Goal: Task Accomplishment & Management: Manage account settings

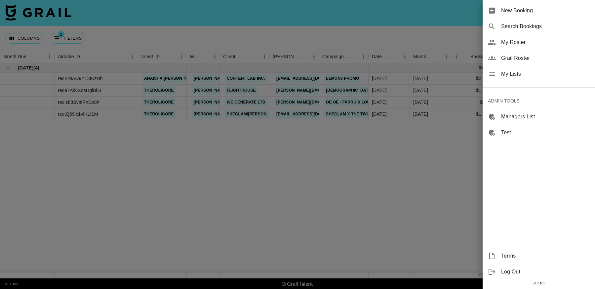
click at [379, 204] on div at bounding box center [297, 144] width 595 height 289
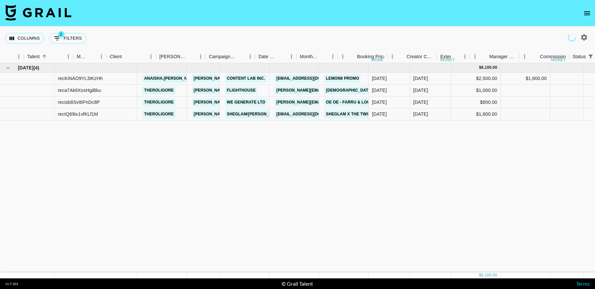
click at [73, 38] on button "2 Filters" at bounding box center [68, 38] width 37 height 11
select select "status"
select select "not"
select select "cancelled"
select select "videoLink"
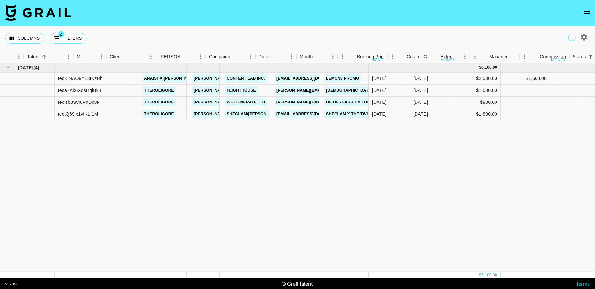
select select "isEmpty"
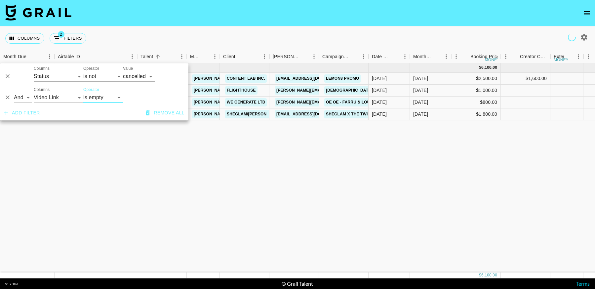
click at [7, 98] on icon "Delete" at bounding box center [7, 97] width 7 height 7
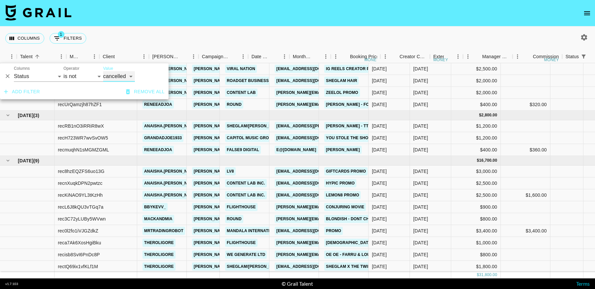
scroll to position [73, 715]
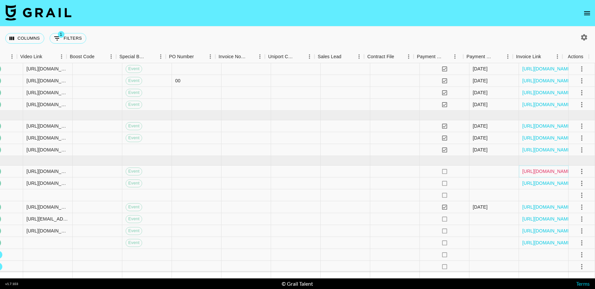
click at [540, 168] on link "[URL][DOMAIN_NAME]" at bounding box center [547, 171] width 50 height 7
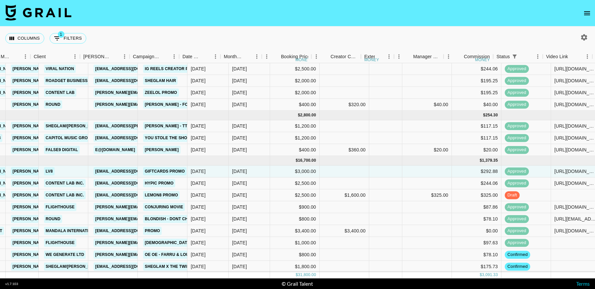
scroll to position [73, 189]
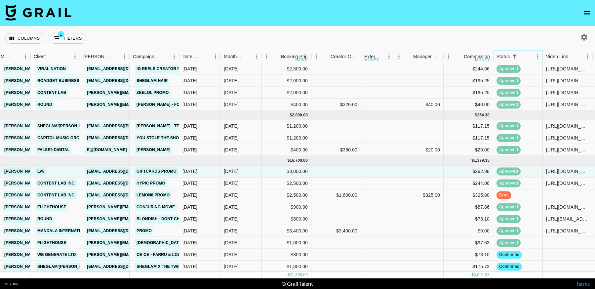
click at [535, 56] on icon "Menu" at bounding box center [537, 56] width 7 height 7
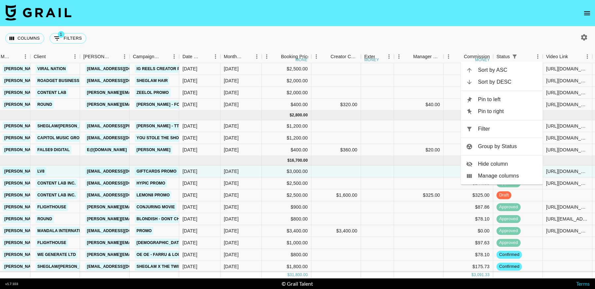
click at [503, 129] on span "Filter" at bounding box center [507, 129] width 59 height 8
select select "status"
select select "not"
select select "cancelled"
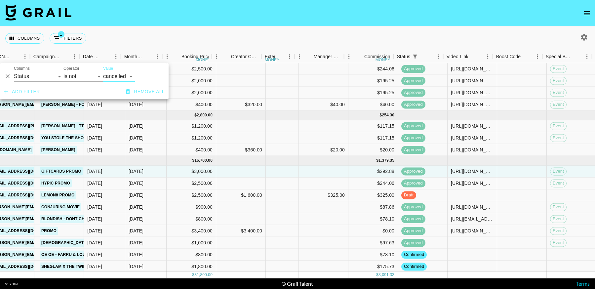
scroll to position [73, 289]
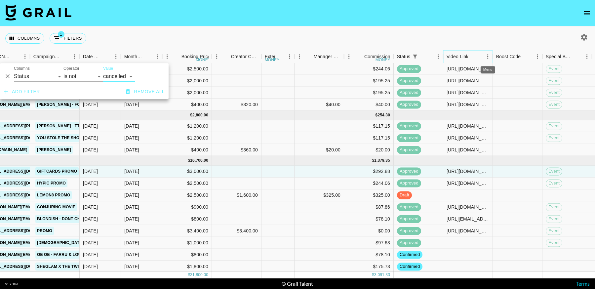
click at [485, 56] on icon "Menu" at bounding box center [487, 56] width 7 height 7
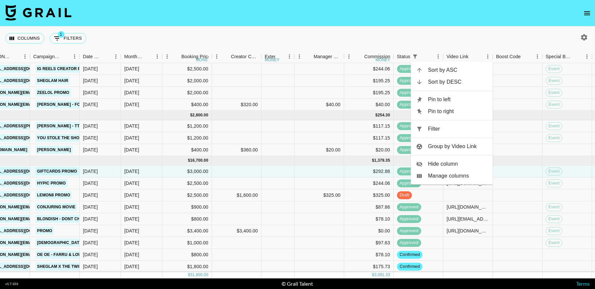
click at [449, 130] on span "Filter" at bounding box center [457, 129] width 59 height 8
select select "status"
select select "not"
select select "cancelled"
select select "videoLink"
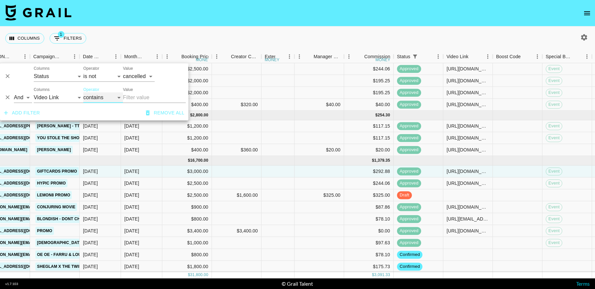
click at [104, 99] on select "contains equals starts with ends with is empty is not empty is any of" at bounding box center [103, 97] width 40 height 11
select select "isEmpty"
click at [83, 92] on select "contains equals starts with ends with is empty is not empty is any of" at bounding box center [103, 97] width 40 height 11
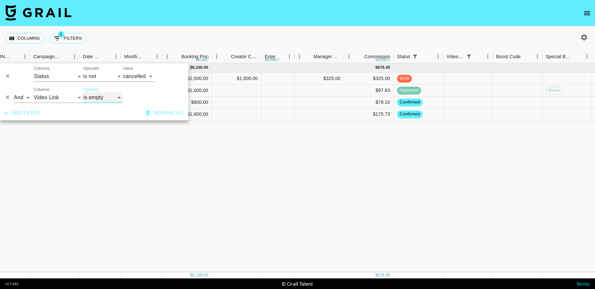
scroll to position [0, 289]
click at [393, 212] on div "[DATE] ( 4 ) $ 6,100.00 $ 676.45 recKiNAO9YL3tKzHh anaisha.torres [EMAIL_ADDRES…" at bounding box center [362, 167] width 1303 height 209
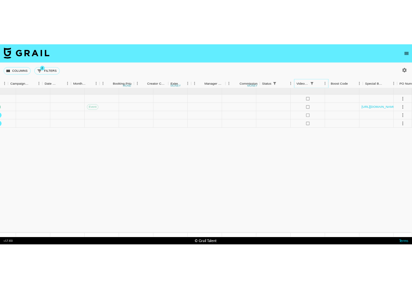
scroll to position [0, 237]
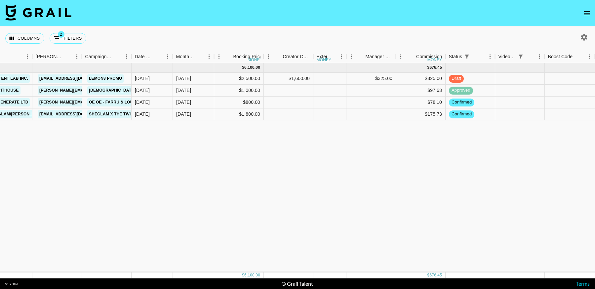
click at [590, 11] on icon "open drawer" at bounding box center [587, 13] width 8 height 8
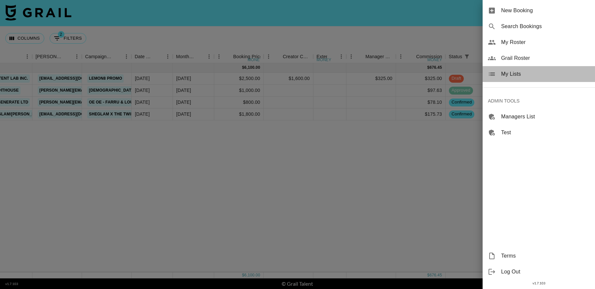
click at [511, 77] on span "My Lists" at bounding box center [545, 74] width 89 height 8
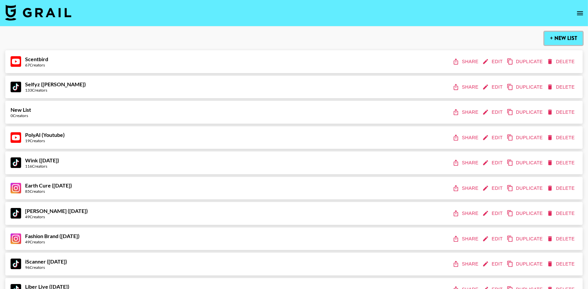
click at [558, 38] on button "+ New List" at bounding box center [564, 38] width 38 height 13
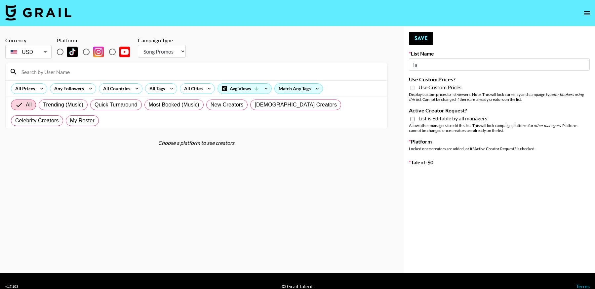
type input "l"
type input "Lad"
select select "Song"
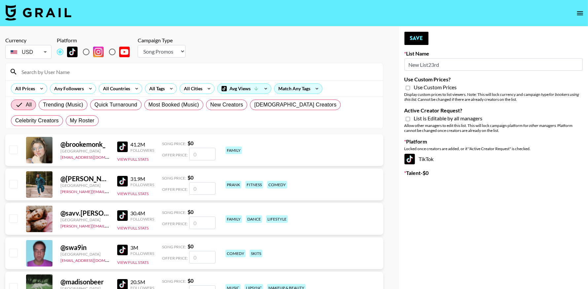
type input "New List23rd"
radio input "true"
drag, startPoint x: 445, startPoint y: 61, endPoint x: 380, endPoint y: 64, distance: 64.8
drag, startPoint x: 449, startPoint y: 68, endPoint x: 403, endPoint y: 65, distance: 45.7
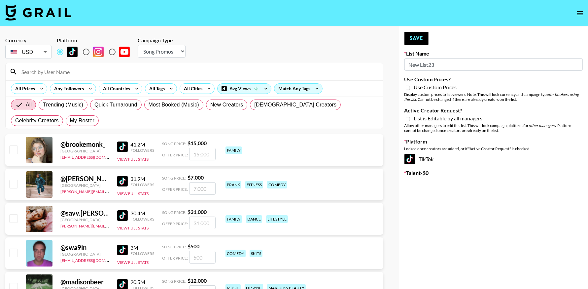
type input "Ladder ([DATE]) IG"
click at [407, 88] on input "Use Custom Prices?" at bounding box center [408, 88] width 4 height 6
checkbox input "true"
click at [408, 118] on input "Active Creator Request?" at bounding box center [408, 119] width 4 height 6
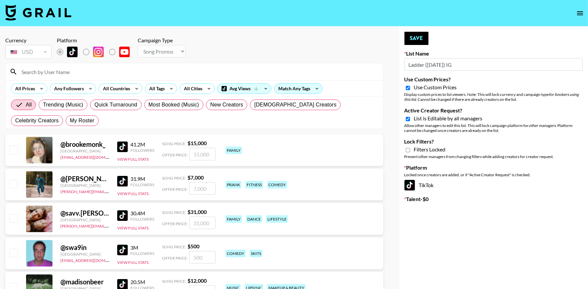
drag, startPoint x: 408, startPoint y: 119, endPoint x: 409, endPoint y: 95, distance: 23.8
click at [408, 118] on input "Active Creator Request?" at bounding box center [408, 119] width 4 height 6
checkbox input "false"
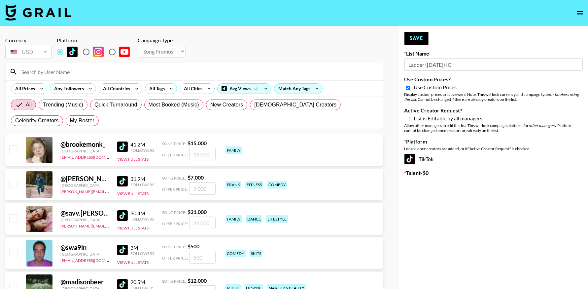
click at [407, 91] on div "Use Custom Prices" at bounding box center [494, 88] width 178 height 8
click at [408, 87] on input "Use Custom Prices?" at bounding box center [408, 88] width 4 height 6
checkbox input "false"
click at [186, 53] on select "Choose Type... Song Promos Brand Promos" at bounding box center [162, 51] width 48 height 13
select select "Brand"
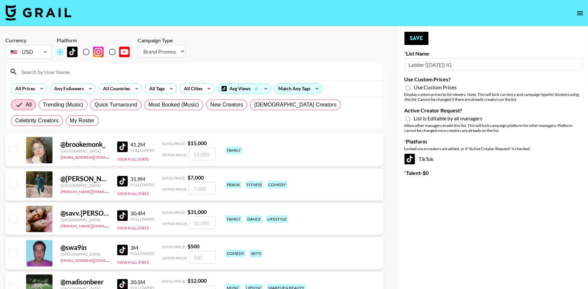
click at [138, 45] on select "Choose Type... Song Promos Brand Promos" at bounding box center [162, 51] width 48 height 13
click at [409, 89] on input "Use Custom Prices?" at bounding box center [408, 88] width 4 height 6
checkbox input "true"
click at [409, 117] on input "Active Creator Request?" at bounding box center [408, 119] width 4 height 6
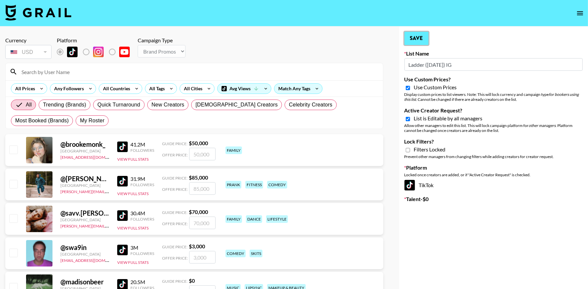
click at [423, 41] on button "Save" at bounding box center [417, 38] width 24 height 13
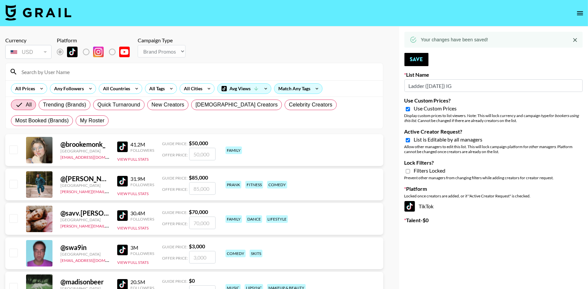
click at [409, 140] on input "Active Creator Request?" at bounding box center [408, 140] width 4 height 6
checkbox input "false"
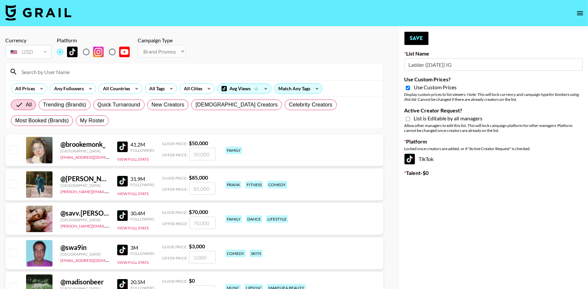
click at [407, 85] on input "Use Custom Prices?" at bounding box center [408, 88] width 4 height 6
checkbox input "false"
drag, startPoint x: 87, startPoint y: 52, endPoint x: 408, endPoint y: 150, distance: 335.9
click at [86, 52] on input "radio" at bounding box center [86, 52] width 14 height 14
radio input "true"
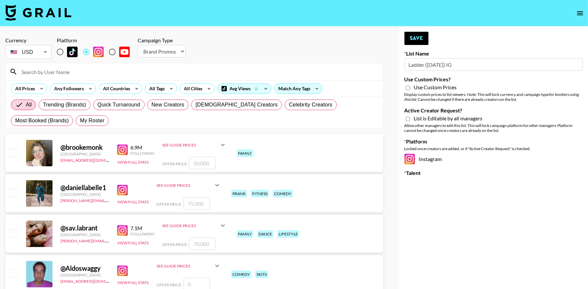
click at [407, 87] on input "Use Custom Prices?" at bounding box center [408, 88] width 4 height 6
checkbox input "true"
click at [408, 119] on input "Active Creator Request?" at bounding box center [408, 119] width 4 height 6
checkbox input "true"
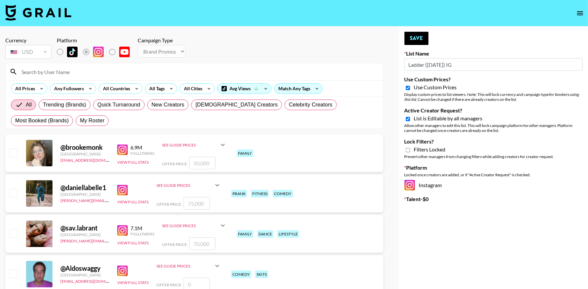
click at [407, 146] on div "Filters Locked" at bounding box center [494, 150] width 178 height 8
click at [407, 152] on input "Lock Filters?" at bounding box center [408, 150] width 4 height 6
checkbox input "true"
